Goal: Transaction & Acquisition: Purchase product/service

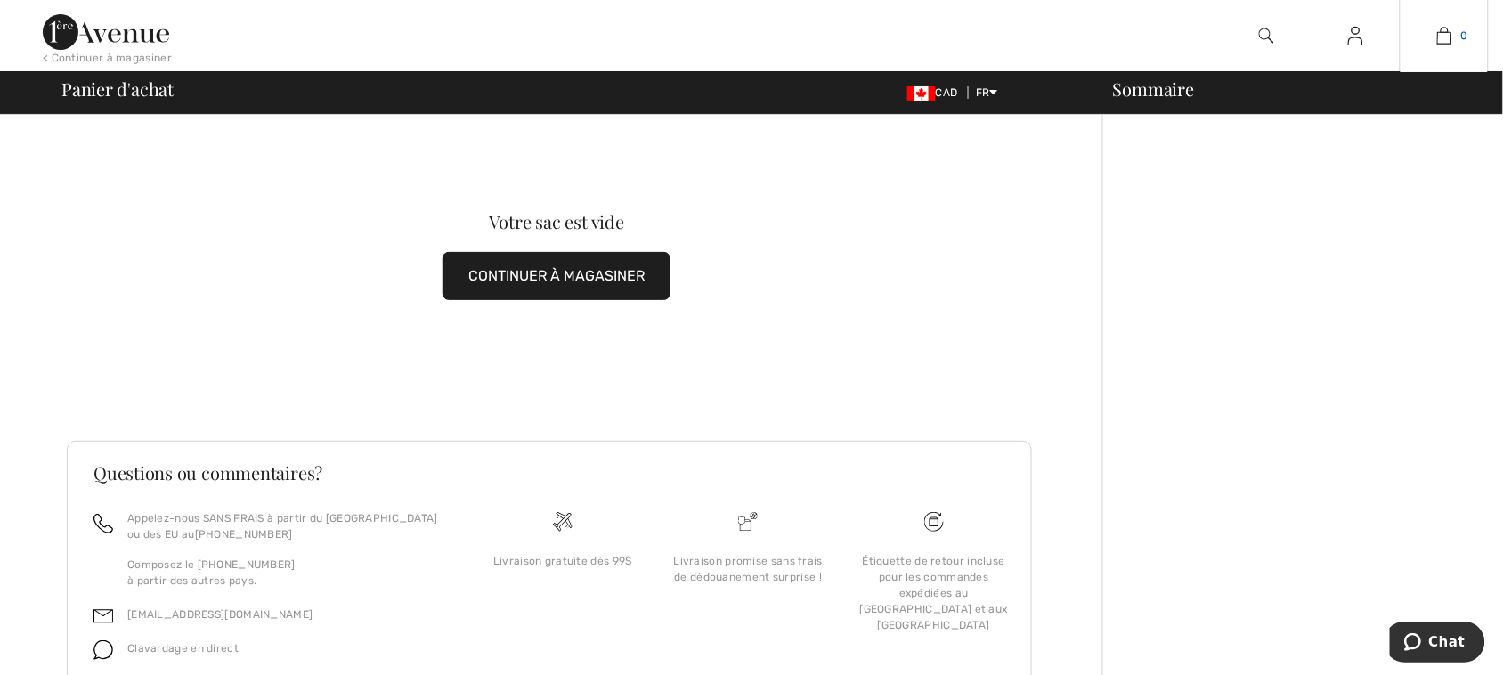
click at [1444, 34] on img at bounding box center [1444, 35] width 15 height 21
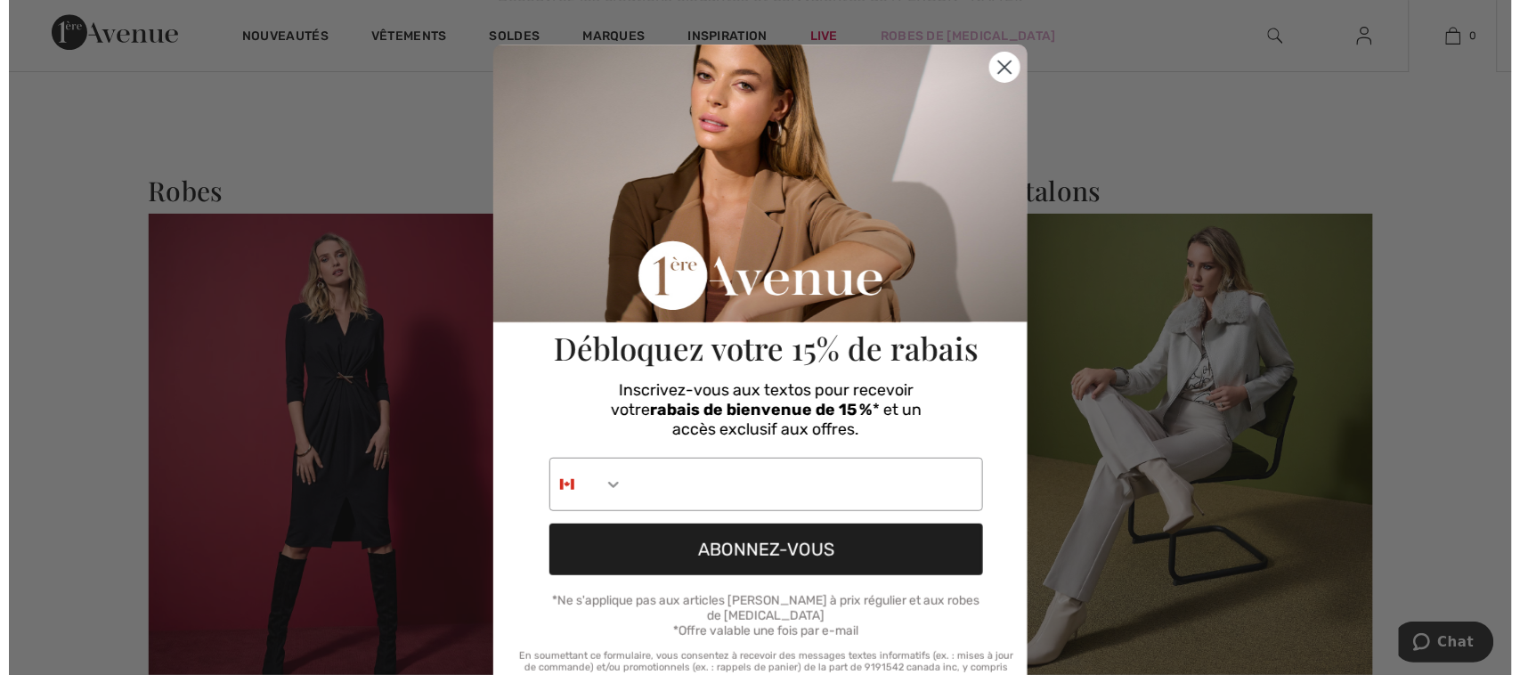
scroll to position [1703, 0]
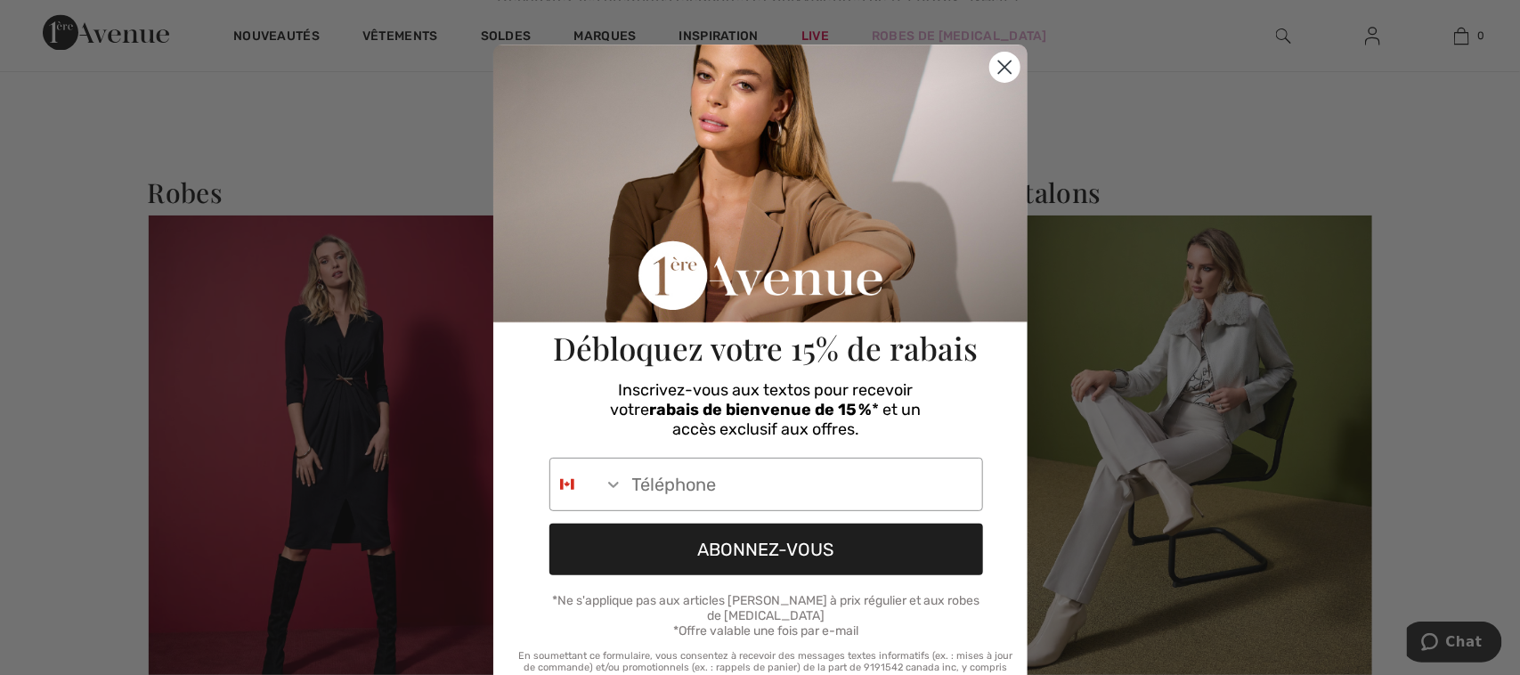
click at [998, 65] on icon "Close dialog" at bounding box center [1004, 67] width 12 height 12
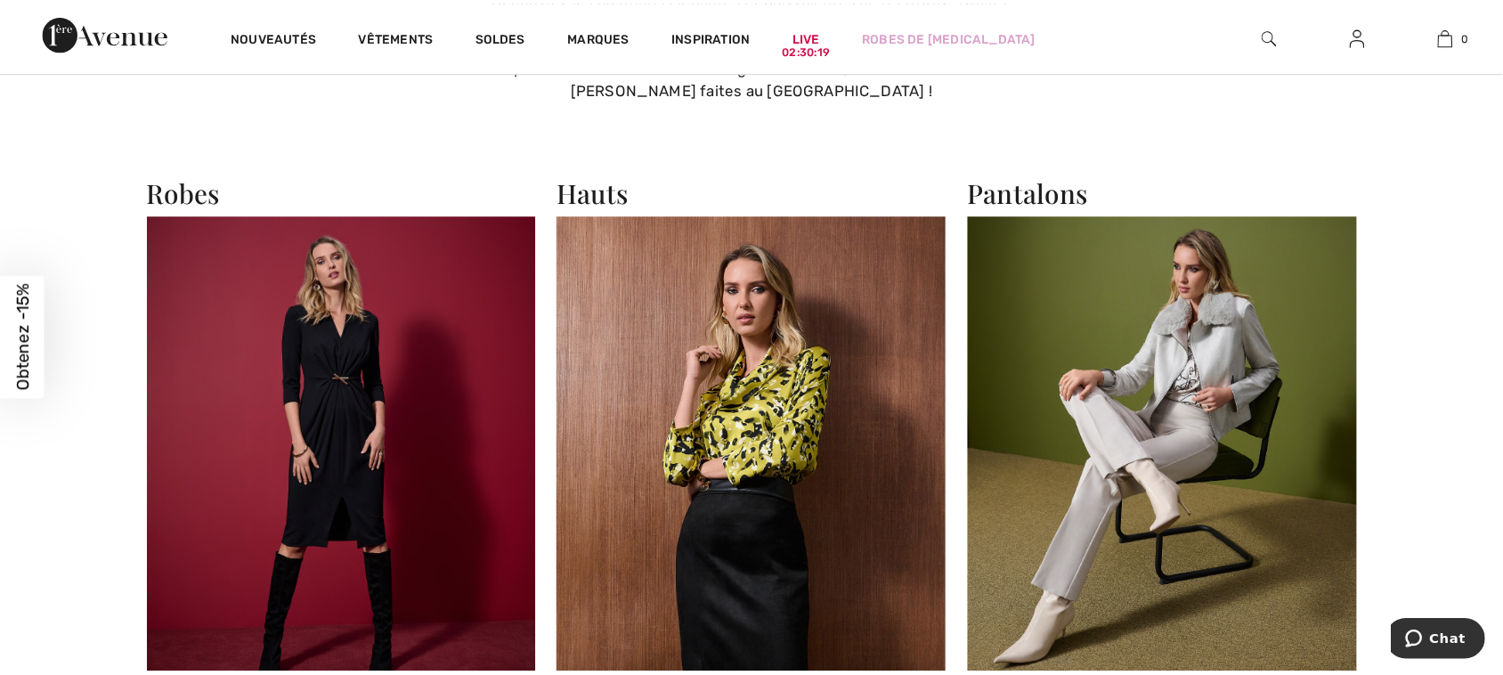
scroll to position [1688, 0]
